Goal: Task Accomplishment & Management: Complete application form

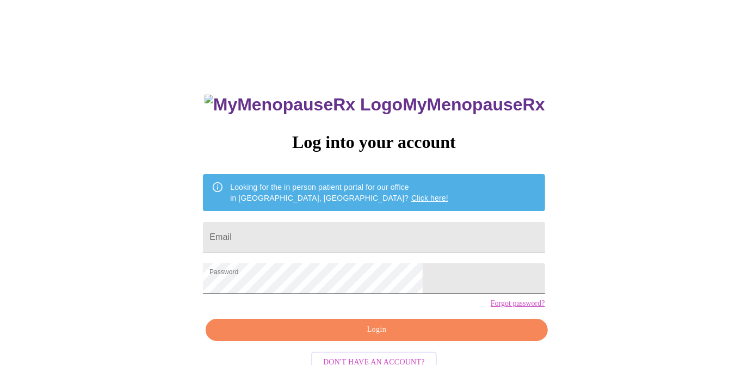
click at [383, 337] on span "Login" at bounding box center [376, 330] width 317 height 14
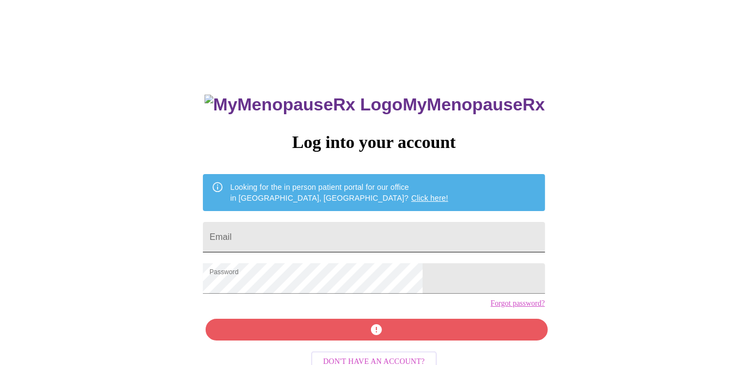
click at [357, 232] on input "Email" at bounding box center [374, 237] width 342 height 30
type input "[PERSON_NAME][EMAIL_ADDRESS][PERSON_NAME][DOMAIN_NAME]"
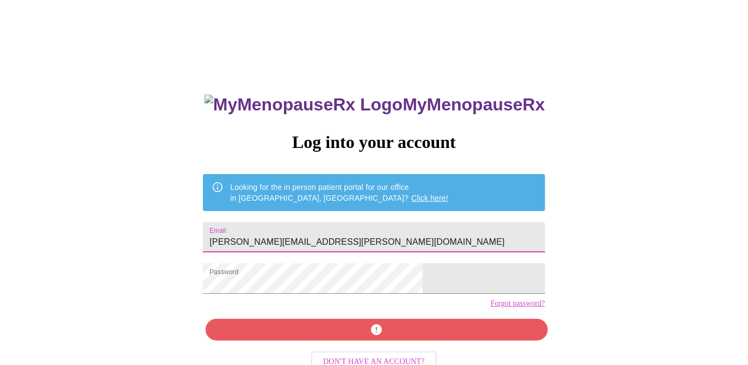
click at [397, 349] on div "MyMenopauseRx Log into your account Looking for the in person patient portal fo…" at bounding box center [374, 259] width 364 height 365
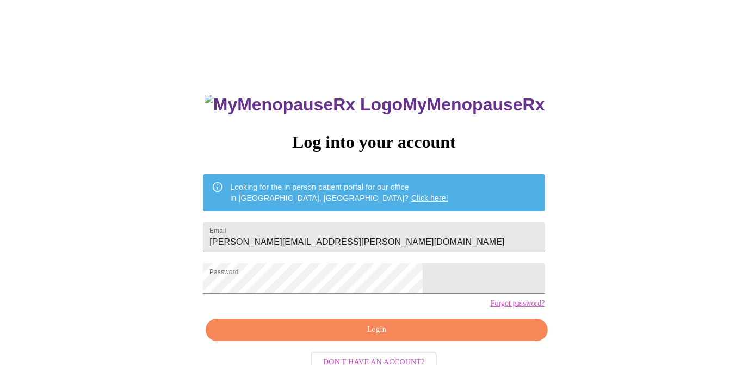
click at [397, 337] on span "Login" at bounding box center [376, 330] width 317 height 14
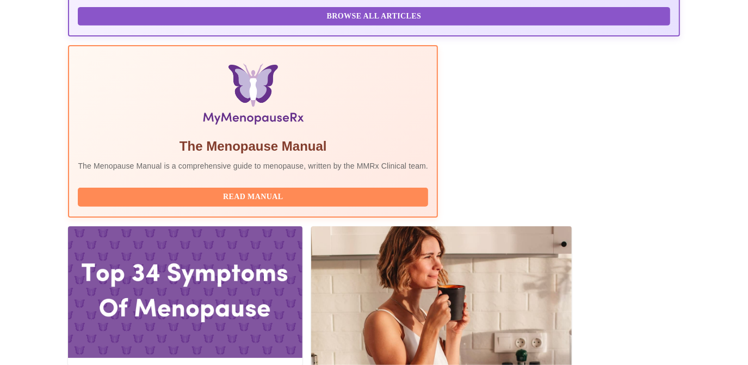
scroll to position [319, 0]
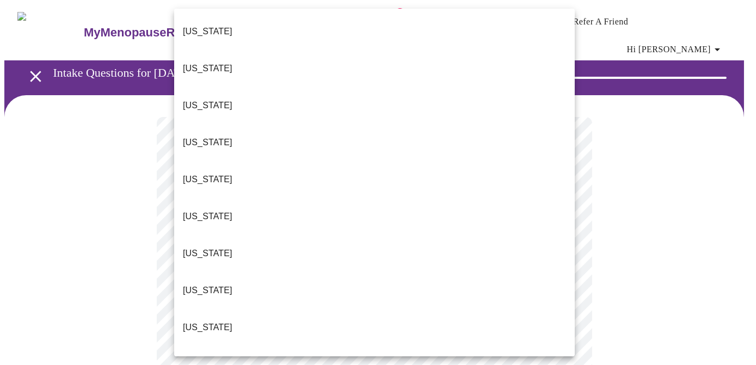
click at [498, 309] on li "[US_STATE]" at bounding box center [374, 327] width 401 height 37
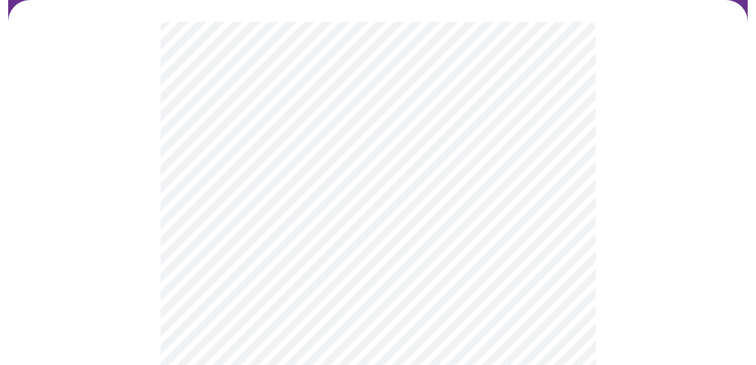
scroll to position [96, 0]
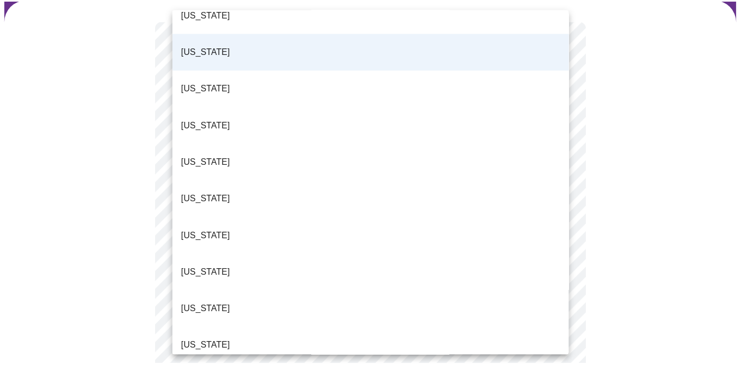
scroll to position [277, 0]
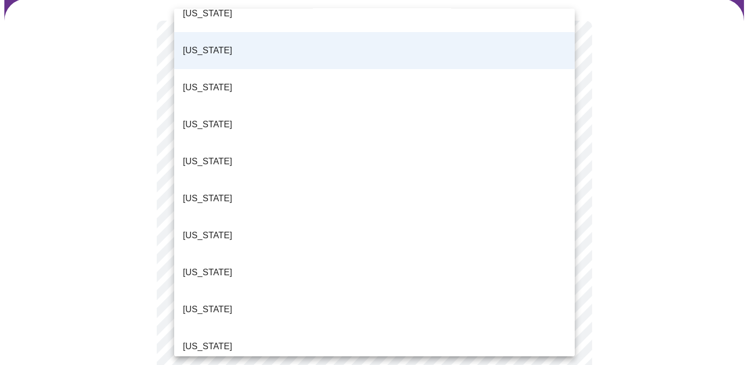
click at [193, 340] on p "[US_STATE]" at bounding box center [208, 346] width 50 height 13
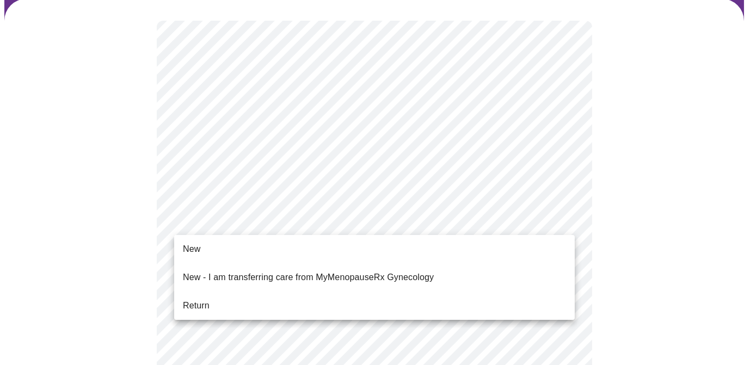
click at [256, 301] on li "Return" at bounding box center [374, 306] width 401 height 20
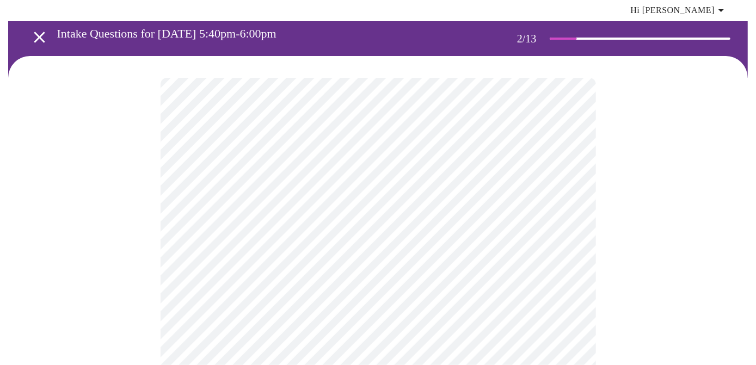
scroll to position [41, 0]
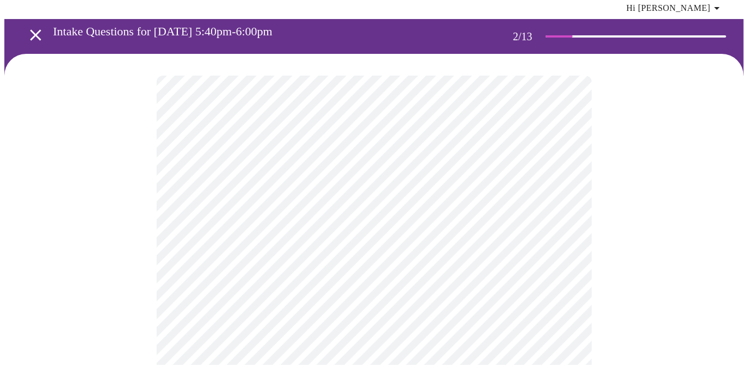
click at [560, 181] on body "MyMenopauseRx Appointments Messaging Labs 1 Uploads Medications Community Refer…" at bounding box center [374, 297] width 740 height 668
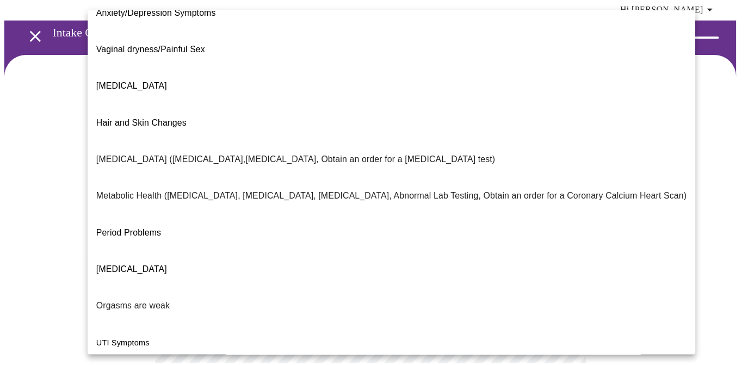
scroll to position [199, 0]
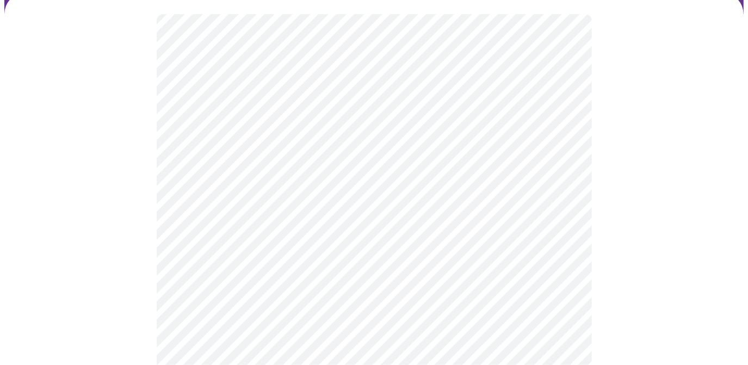
scroll to position [104, 0]
click at [562, 233] on body "MyMenopauseRx Appointments Messaging Labs 1 Uploads Medications Community Refer…" at bounding box center [374, 231] width 740 height 662
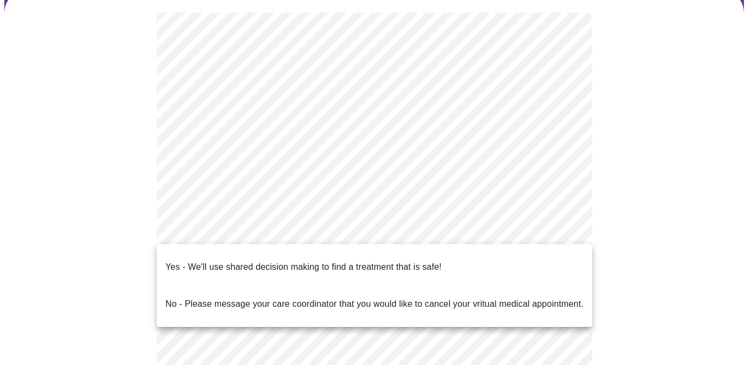
click at [626, 293] on div at bounding box center [378, 182] width 756 height 365
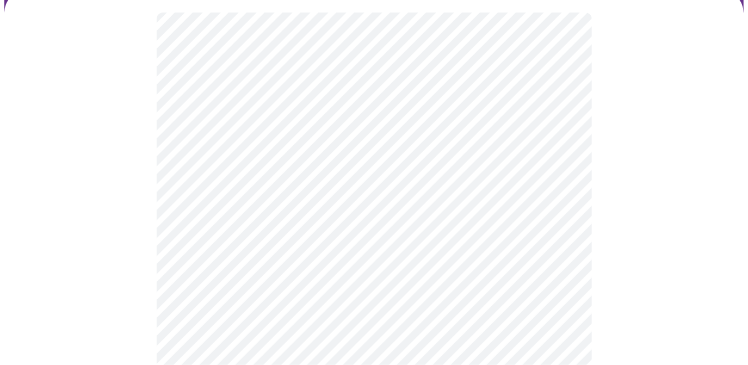
click at [561, 231] on body "MyMenopauseRx Appointments Messaging Labs 1 Uploads Medications Community Refer…" at bounding box center [374, 231] width 740 height 662
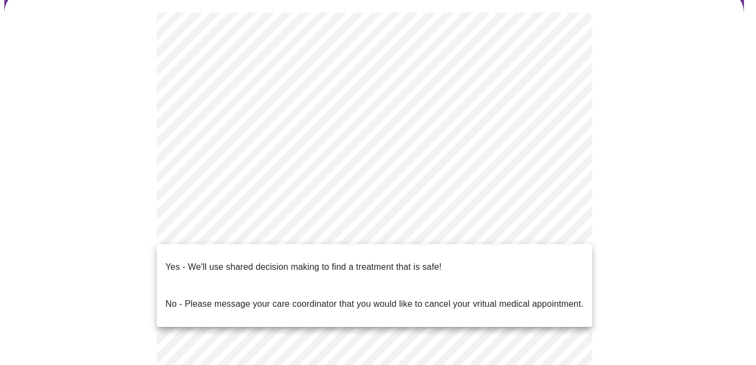
click at [537, 256] on li "Yes - We'll use shared decision making to find a treatment that is safe!" at bounding box center [374, 267] width 435 height 37
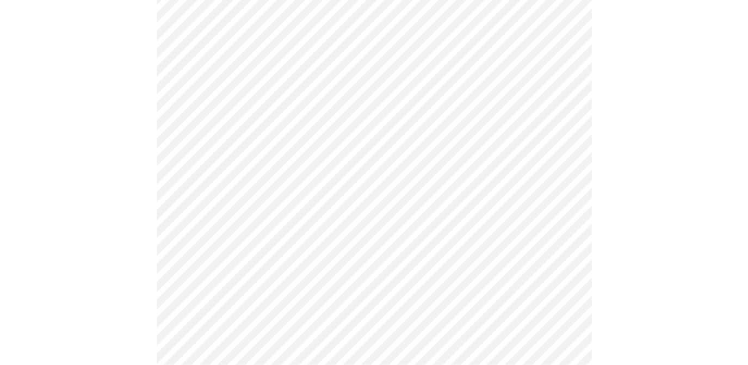
scroll to position [136, 0]
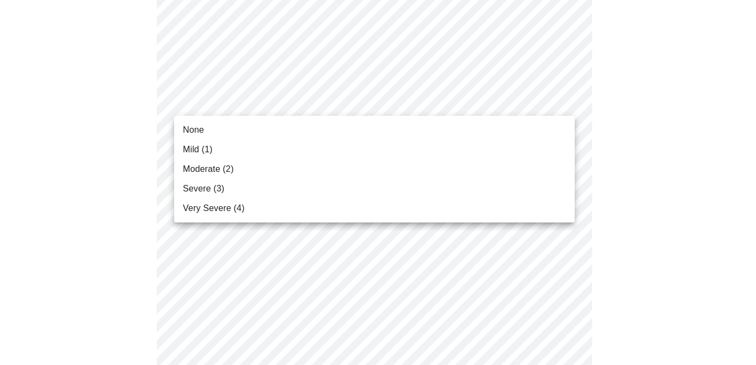
click at [509, 156] on li "Mild (1)" at bounding box center [374, 150] width 401 height 20
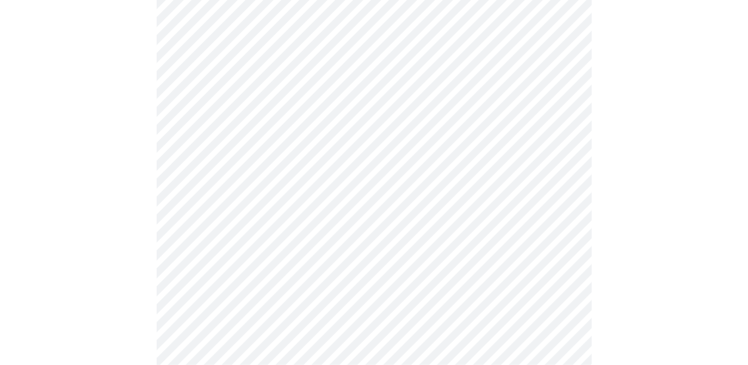
scroll to position [137, 0]
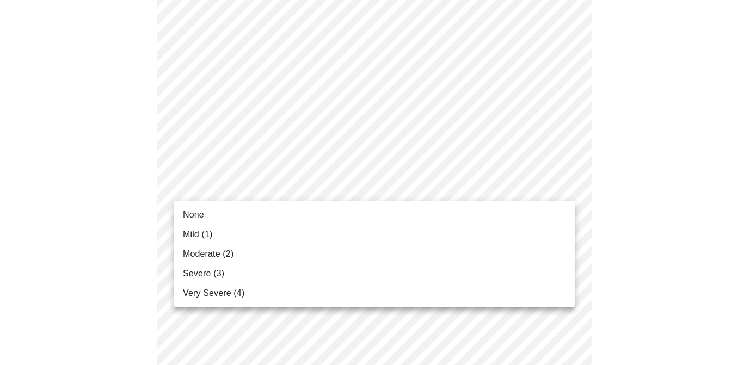
click at [495, 227] on li "Mild (1)" at bounding box center [374, 235] width 401 height 20
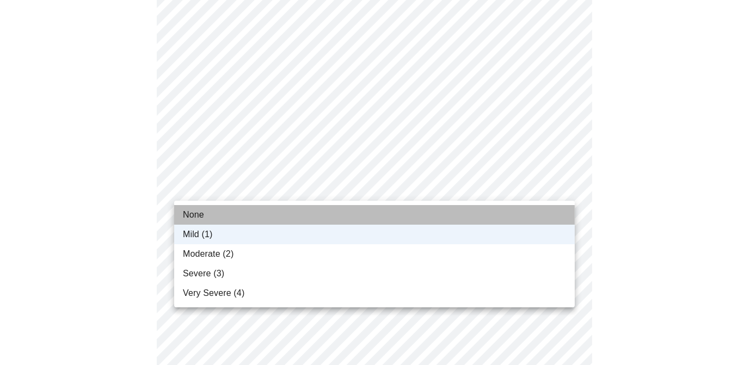
click at [441, 212] on li "None" at bounding box center [374, 215] width 401 height 20
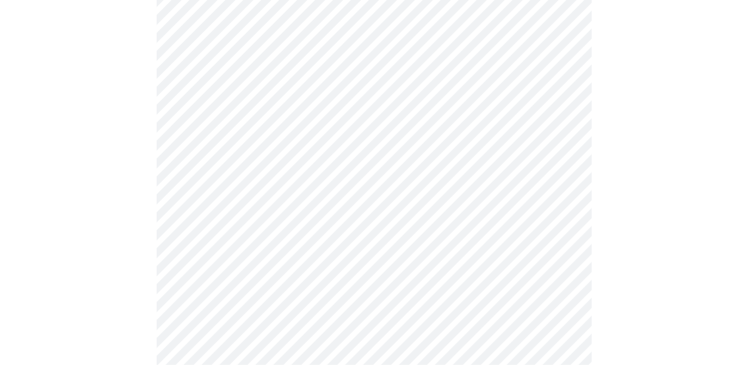
scroll to position [195, 0]
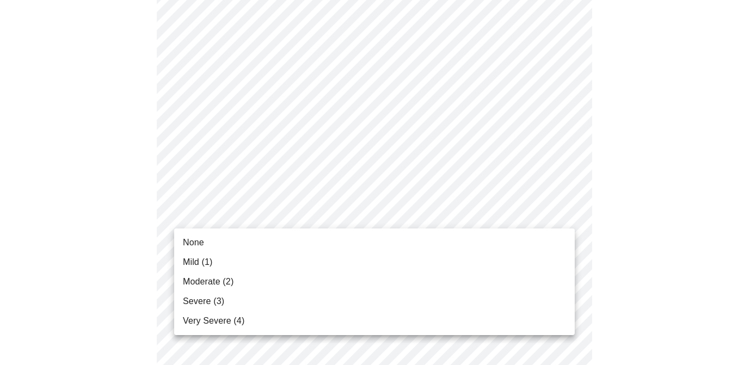
click at [421, 272] on li "Moderate (2)" at bounding box center [374, 282] width 401 height 20
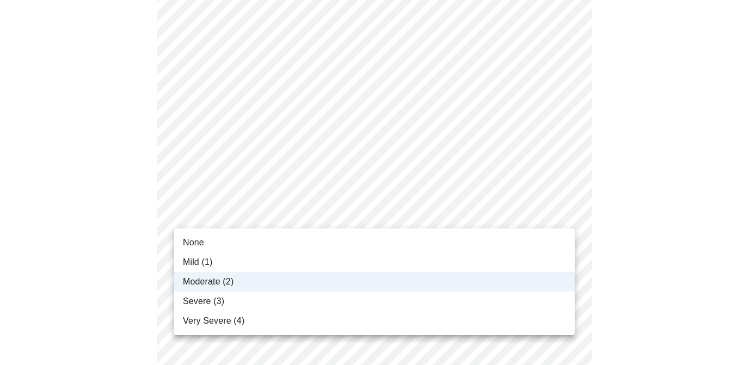
click at [307, 268] on li "Mild (1)" at bounding box center [374, 263] width 401 height 20
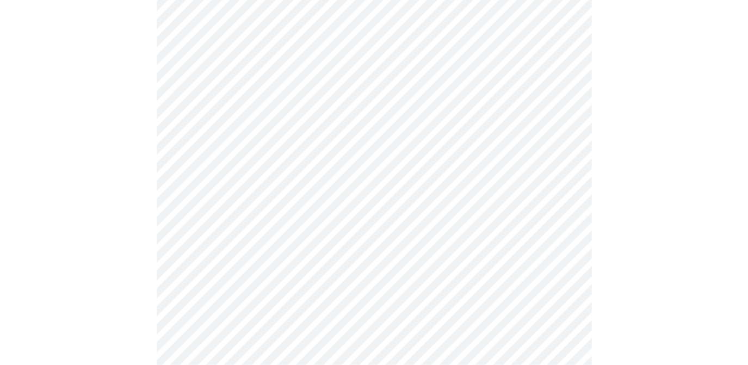
scroll to position [264, 0]
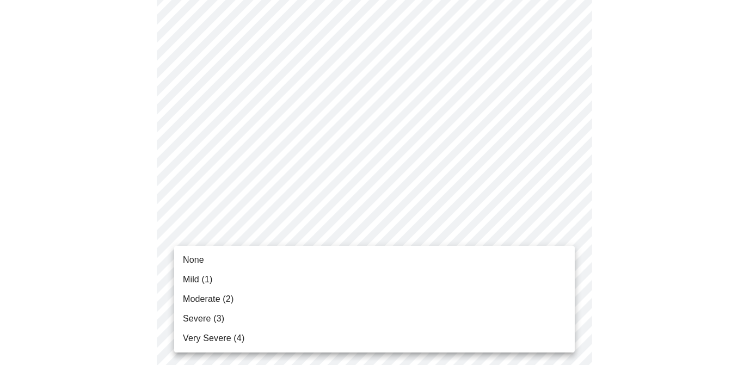
click at [440, 286] on li "Mild (1)" at bounding box center [374, 280] width 401 height 20
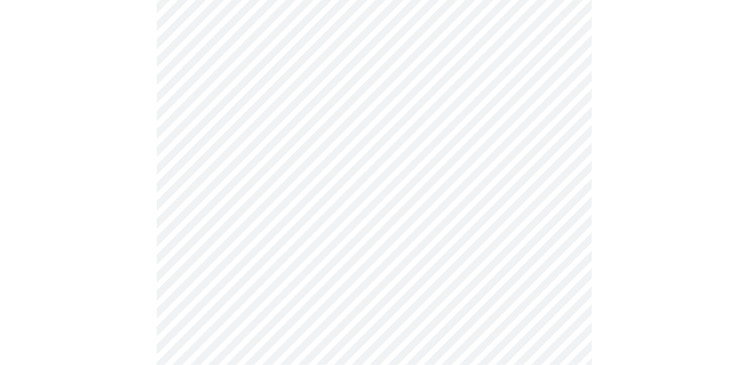
scroll to position [348, 0]
click at [562, 221] on body "MyMenopauseRx Appointments Messaging Labs 1 Uploads Medications Community Refer…" at bounding box center [374, 356] width 740 height 1401
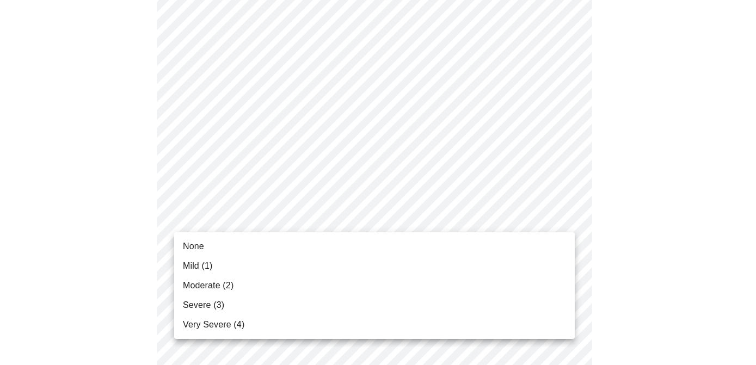
click at [458, 251] on li "None" at bounding box center [374, 247] width 401 height 20
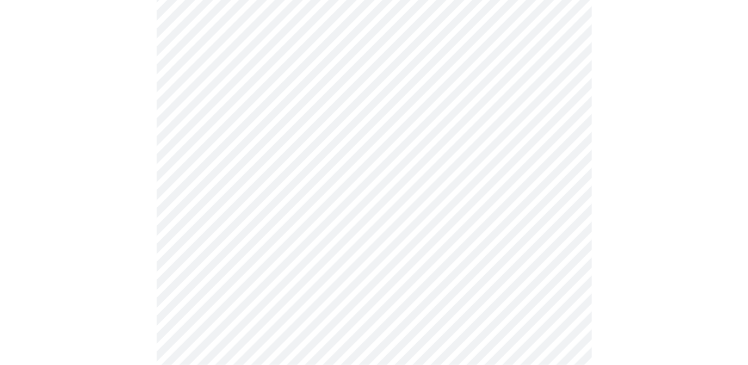
scroll to position [413, 0]
click at [562, 221] on body "MyMenopauseRx Appointments Messaging Labs 1 Uploads Medications Community Refer…" at bounding box center [374, 285] width 740 height 1386
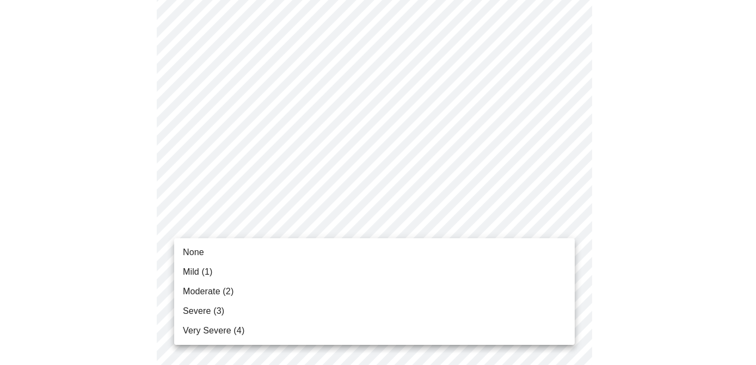
click at [510, 259] on li "None" at bounding box center [374, 253] width 401 height 20
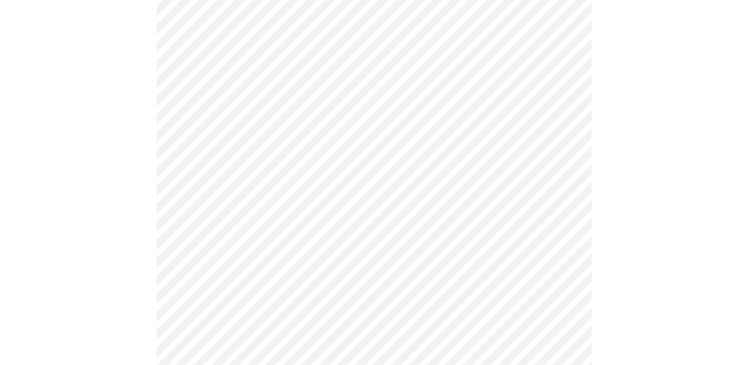
scroll to position [488, 0]
click at [563, 233] on body "MyMenopauseRx Appointments Messaging Labs 1 Uploads Medications Community Refer…" at bounding box center [374, 201] width 740 height 1371
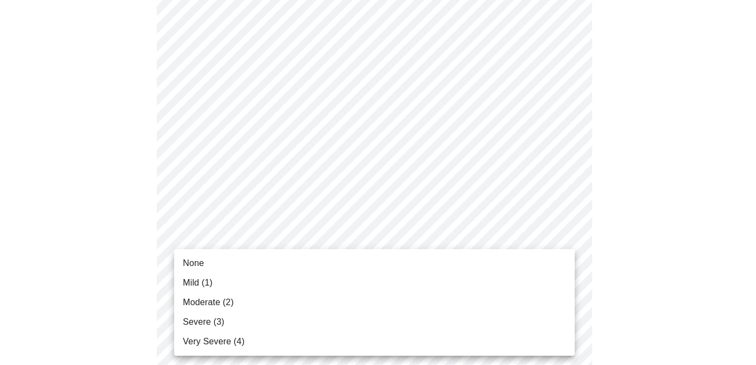
click at [500, 281] on li "Mild (1)" at bounding box center [374, 283] width 401 height 20
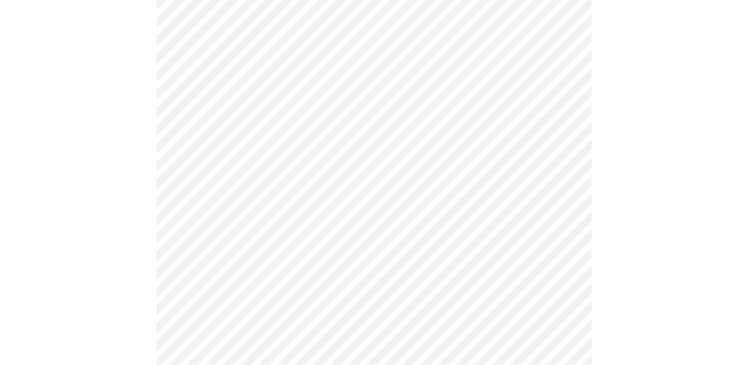
scroll to position [567, 0]
click at [561, 239] on body "MyMenopauseRx Appointments Messaging Labs 1 Uploads Medications Community Refer…" at bounding box center [374, 115] width 740 height 1356
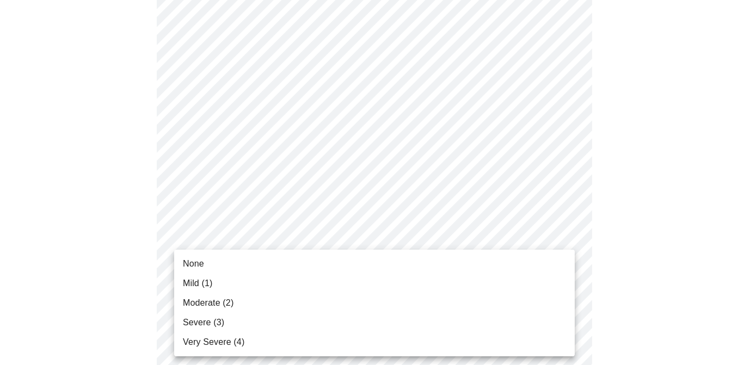
click at [499, 286] on li "Mild (1)" at bounding box center [374, 284] width 401 height 20
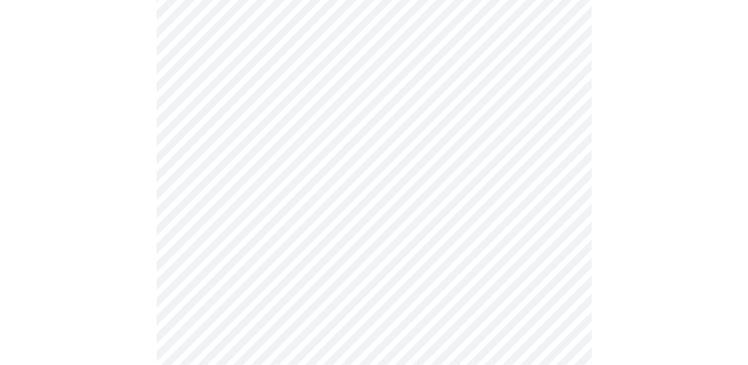
scroll to position [647, 0]
click at [558, 257] on body "MyMenopauseRx Appointments Messaging Labs 1 Uploads Medications Community Refer…" at bounding box center [374, 27] width 740 height 1340
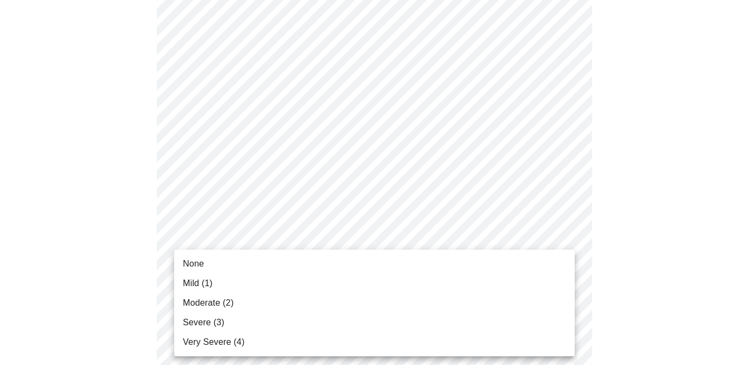
click at [525, 288] on li "Mild (1)" at bounding box center [374, 284] width 401 height 20
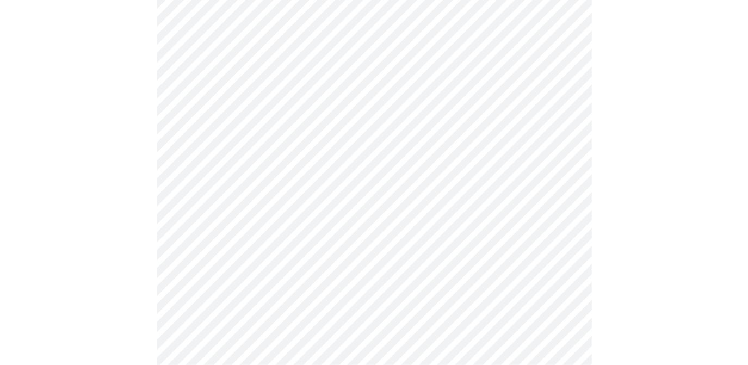
scroll to position [784, 0]
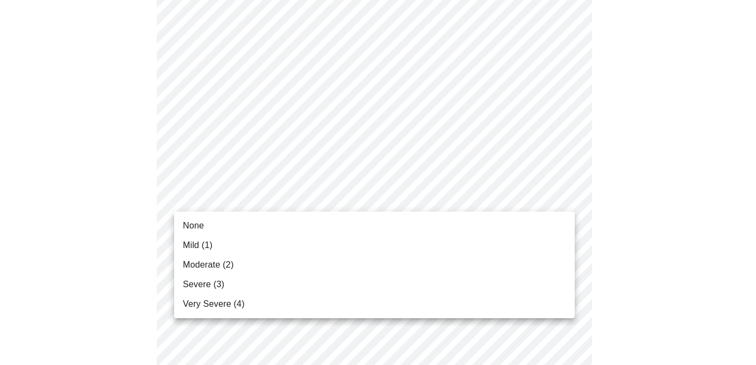
click at [521, 253] on li "Mild (1)" at bounding box center [374, 246] width 401 height 20
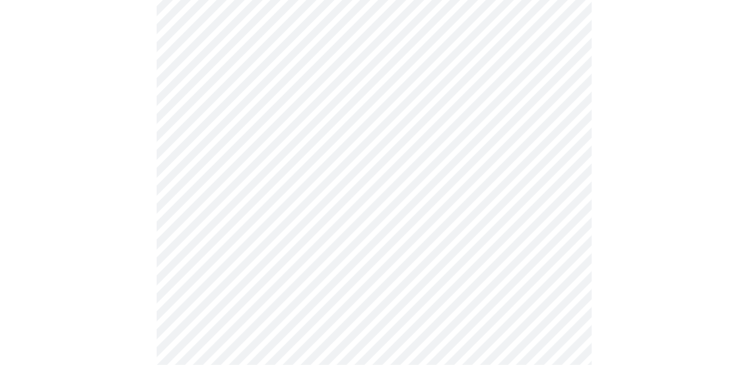
scroll to position [872, 0]
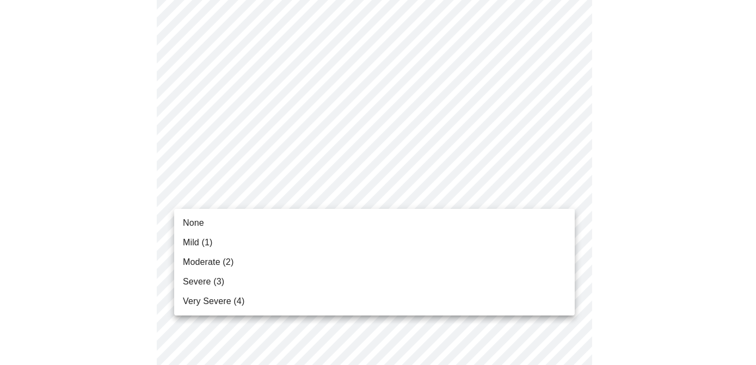
click at [532, 227] on li "None" at bounding box center [374, 223] width 401 height 20
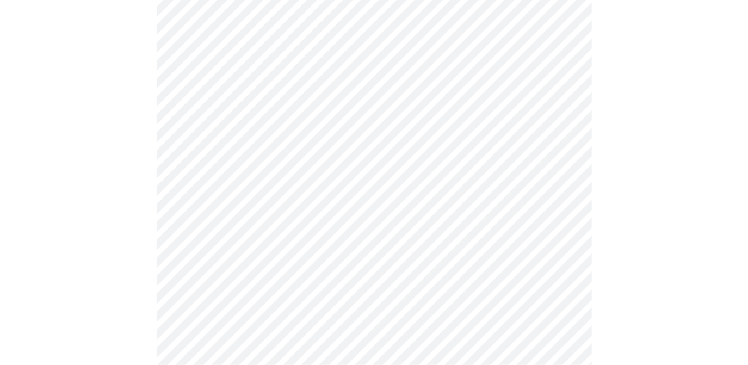
scroll to position [435, 0]
click at [564, 226] on body "MyMenopauseRx Appointments Messaging Labs 1 Uploads Medications Community Refer…" at bounding box center [374, 113] width 740 height 1088
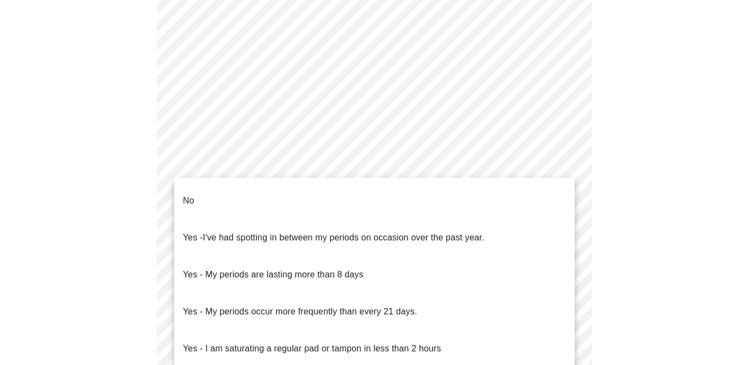
click at [514, 200] on li "No" at bounding box center [374, 200] width 401 height 37
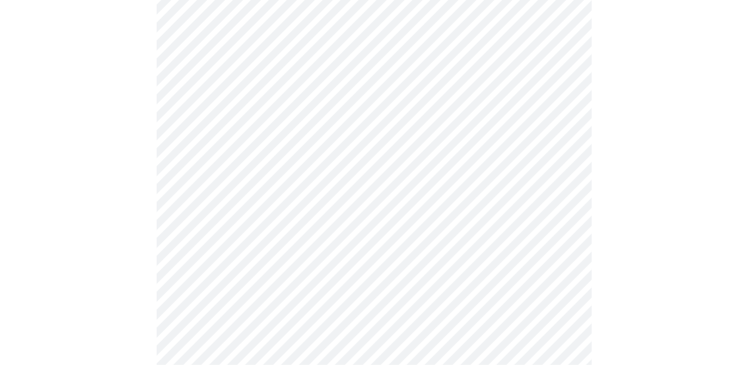
scroll to position [527, 0]
click at [560, 220] on body "MyMenopauseRx Appointments Messaging Labs 1 Uploads Medications Community Refer…" at bounding box center [374, 18] width 740 height 1081
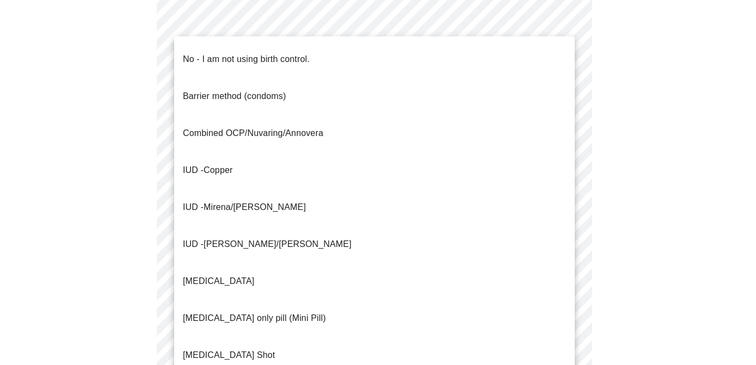
click at [310, 54] on p "No - I am not using birth control." at bounding box center [246, 59] width 127 height 13
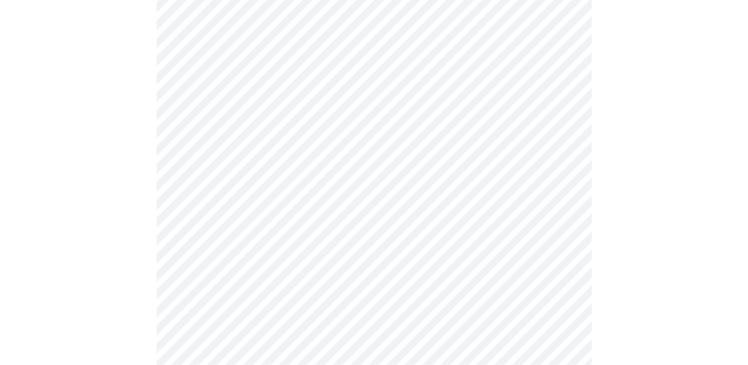
scroll to position [601, 0]
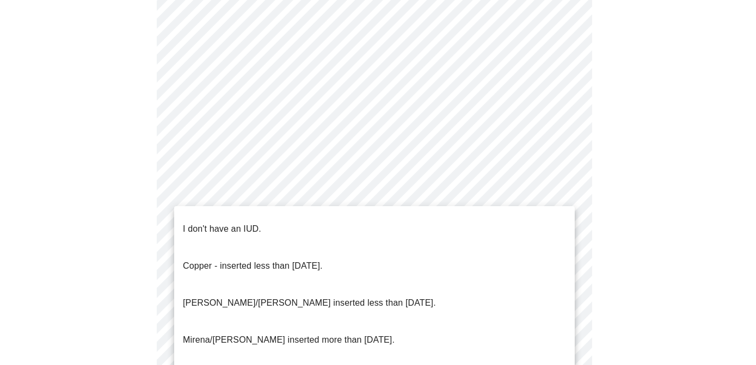
click at [486, 223] on li "I don't have an IUD." at bounding box center [374, 229] width 401 height 37
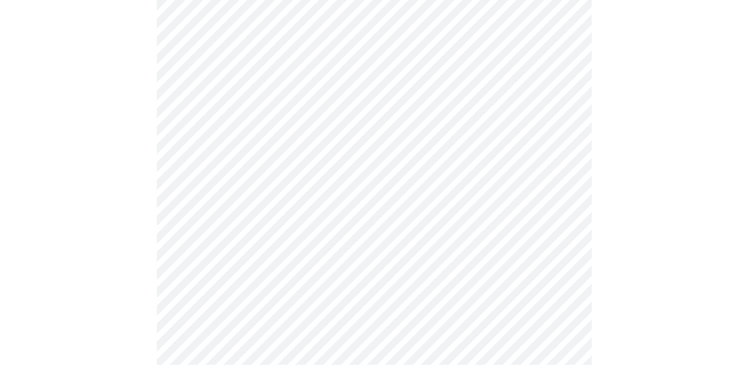
scroll to position [676, 0]
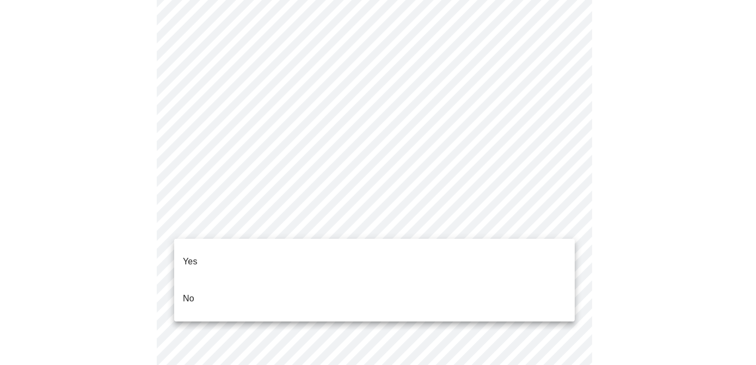
click at [505, 261] on li "Yes" at bounding box center [374, 261] width 401 height 37
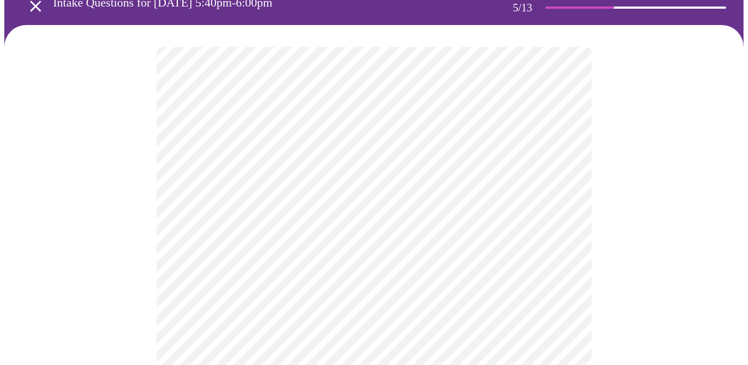
scroll to position [69, 0]
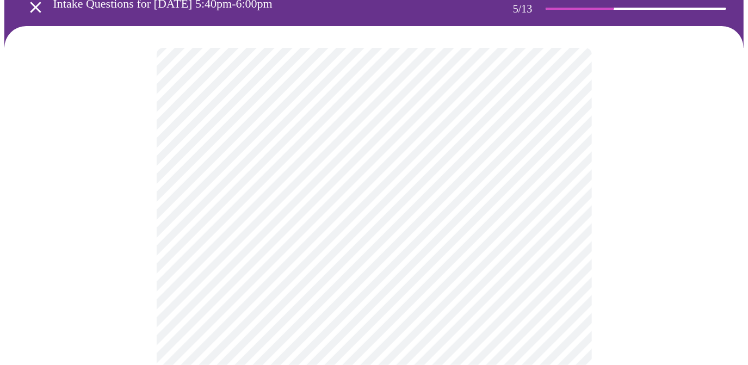
click at [559, 217] on body "MyMenopauseRx Appointments Messaging Labs 1 Uploads Medications Community Refer…" at bounding box center [374, 344] width 740 height 819
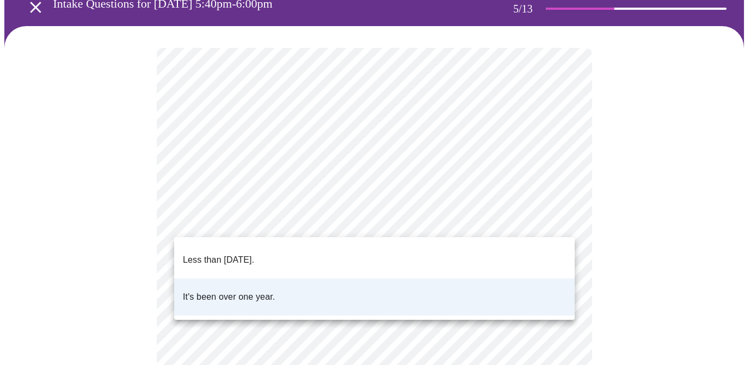
click at [435, 255] on li "Less than [DATE]." at bounding box center [374, 260] width 401 height 37
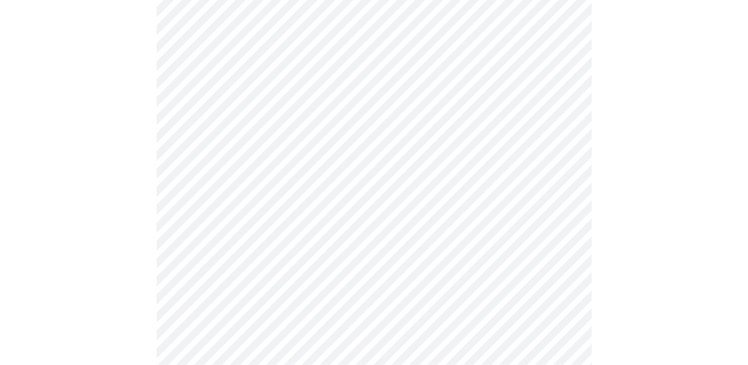
scroll to position [179, 0]
click at [563, 204] on body "MyMenopauseRx Appointments Messaging Labs 1 Uploads Medications Community Refer…" at bounding box center [374, 235] width 740 height 819
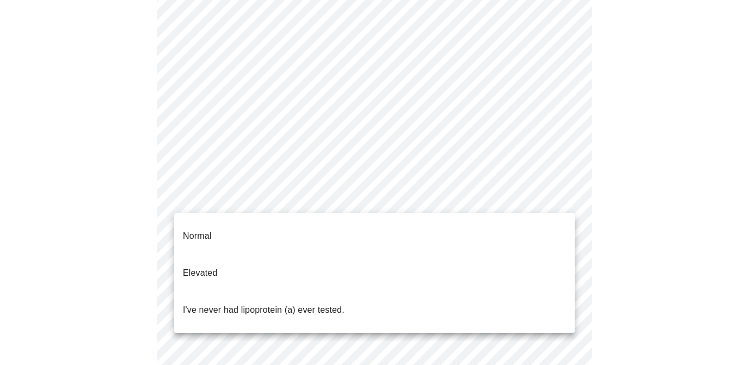
click at [362, 292] on li "I've never had lipoprotein (a) ever tested." at bounding box center [374, 310] width 401 height 37
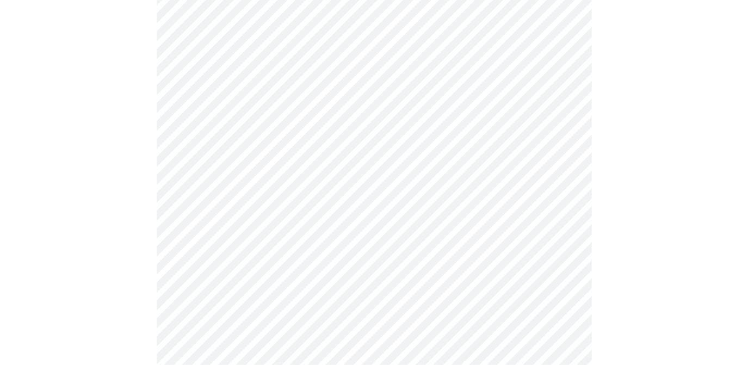
scroll to position [266, 0]
click at [565, 116] on body "MyMenopauseRx Appointments Messaging Labs 1 Uploads Medications Community Refer…" at bounding box center [374, 145] width 740 height 813
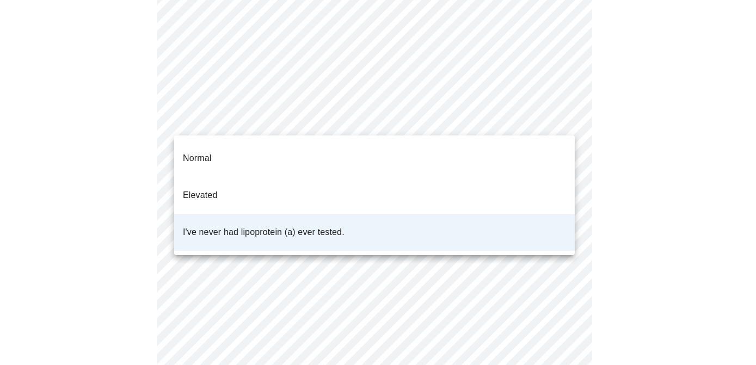
click at [496, 159] on li "Normal" at bounding box center [374, 158] width 401 height 37
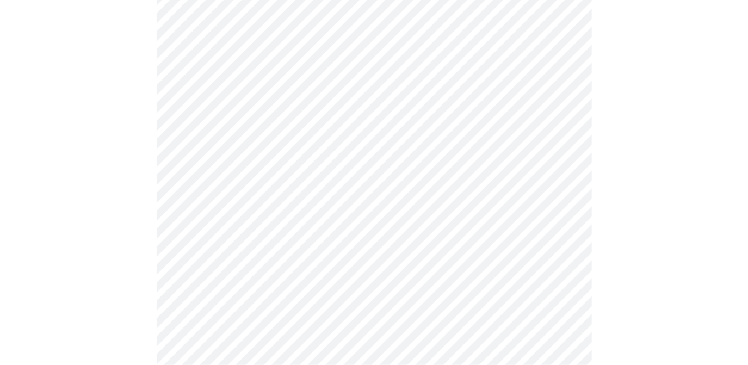
click at [554, 118] on body "MyMenopauseRx Appointments Messaging Labs 1 Uploads Medications Community Refer…" at bounding box center [374, 145] width 740 height 813
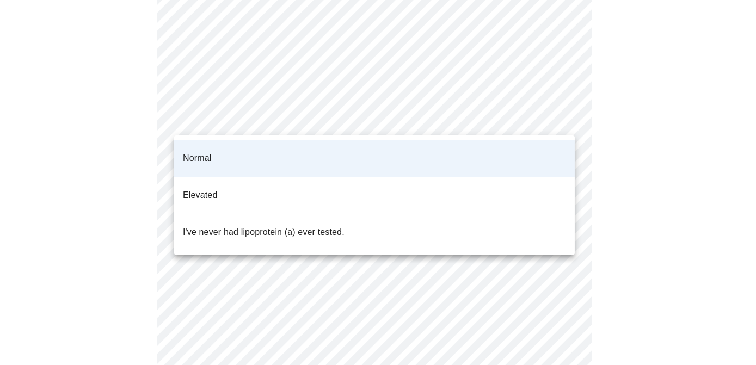
click at [479, 215] on li "I've never had lipoprotein (a) ever tested." at bounding box center [374, 232] width 401 height 37
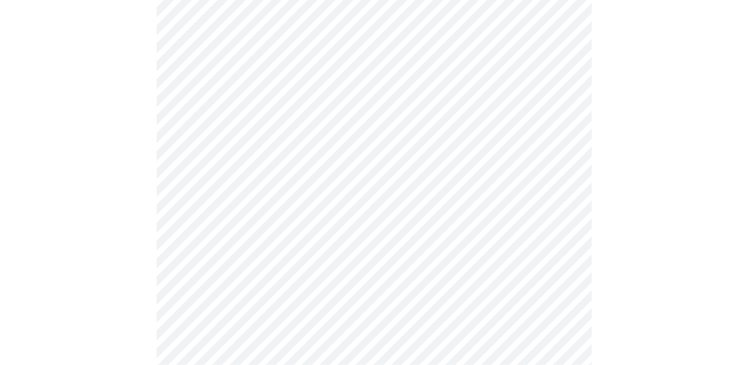
scroll to position [2841, 0]
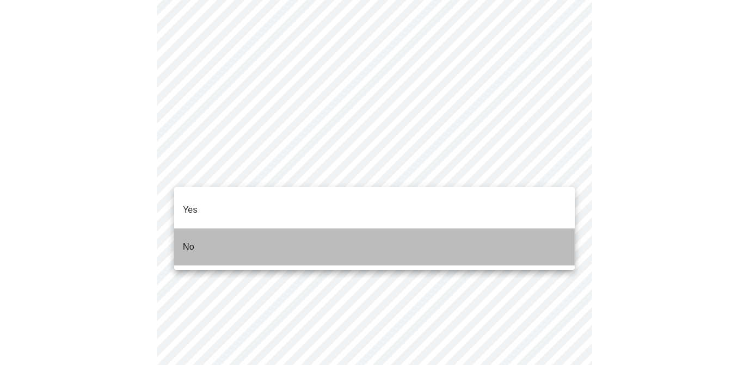
click at [462, 240] on li "No" at bounding box center [374, 247] width 401 height 37
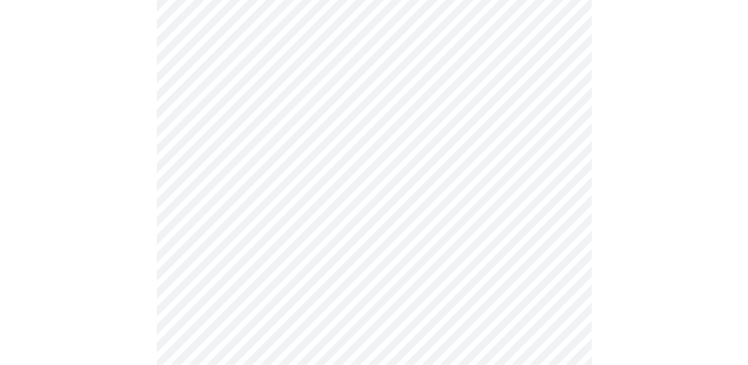
scroll to position [889, 0]
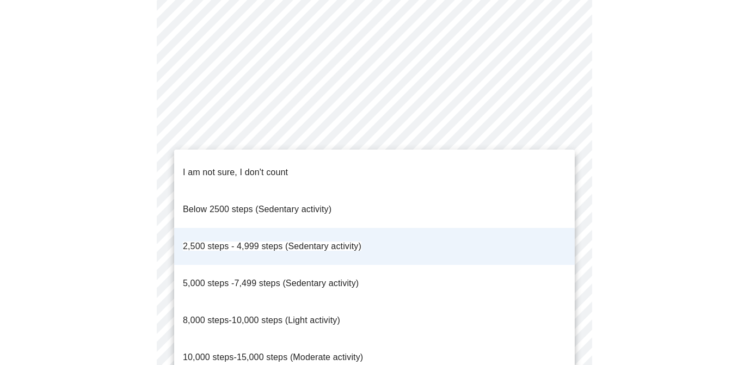
click at [364, 302] on li "8,000 steps-10,000 steps (Light activity)" at bounding box center [374, 320] width 401 height 37
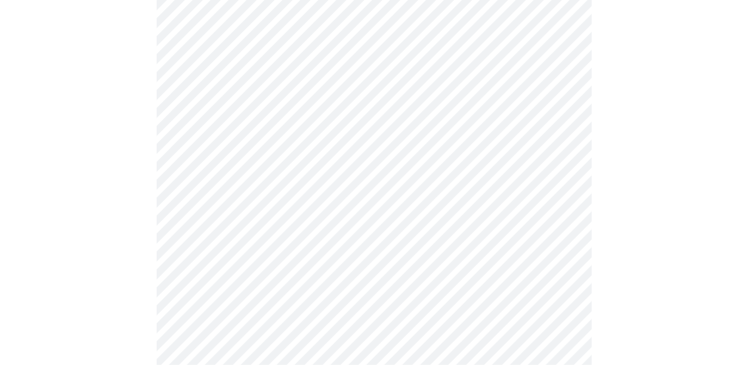
scroll to position [1017, 0]
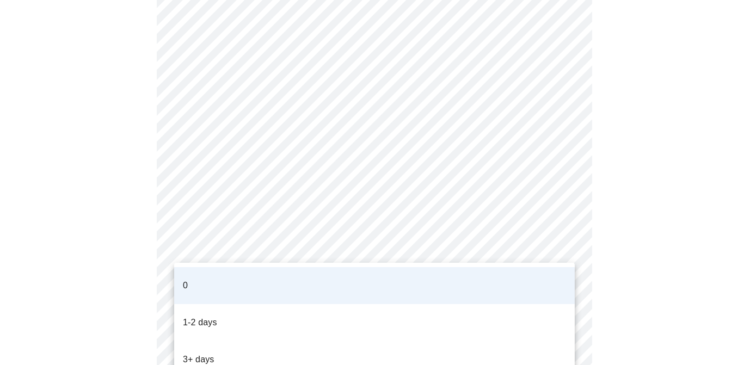
click at [463, 310] on li "1-2 days" at bounding box center [374, 322] width 401 height 37
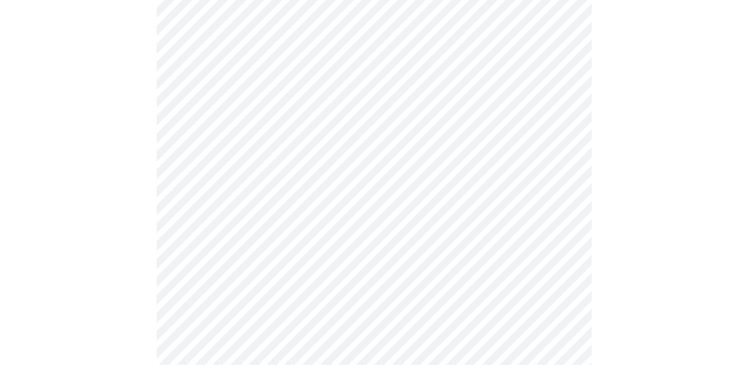
scroll to position [631, 0]
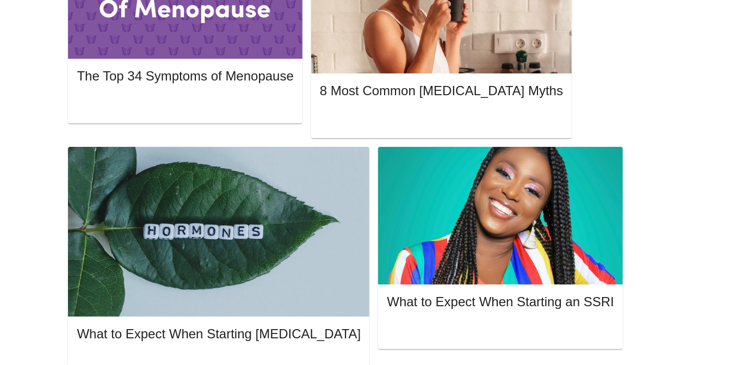
scroll to position [631, 0]
